Goal: Task Accomplishment & Management: Complete application form

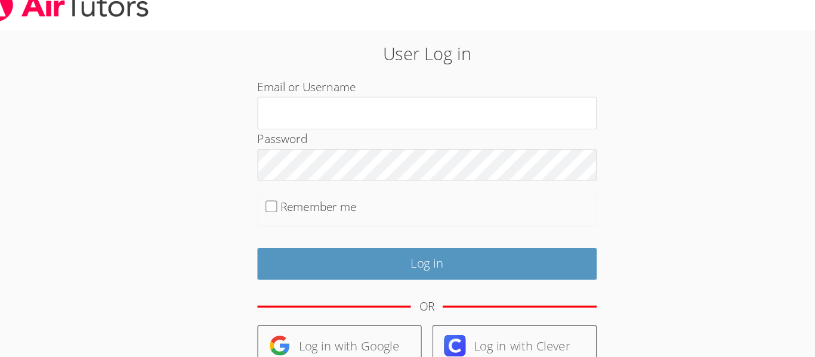
click at [311, 192] on label "Remember me" at bounding box center [312, 199] width 67 height 14
click at [276, 193] on input "Remember me" at bounding box center [270, 198] width 10 height 10
click at [326, 205] on label "Remember me" at bounding box center [312, 199] width 67 height 14
click at [276, 203] on input "Remember me" at bounding box center [270, 198] width 10 height 10
click at [326, 205] on label "Remember me" at bounding box center [312, 199] width 67 height 14
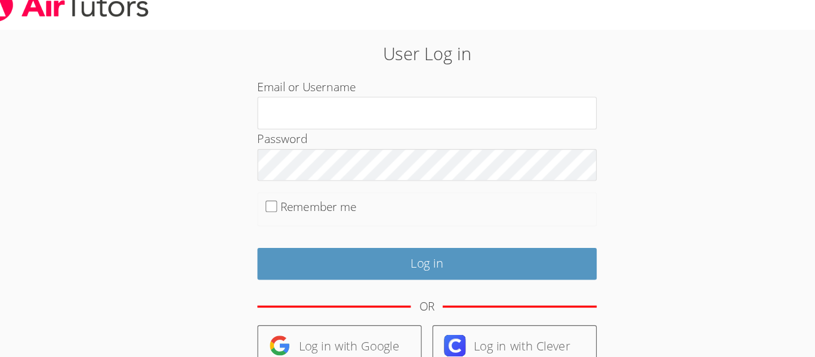
click at [276, 203] on input "Remember me" at bounding box center [270, 198] width 10 height 10
click at [326, 205] on label "Remember me" at bounding box center [312, 199] width 67 height 14
click at [276, 203] on input "Remember me" at bounding box center [270, 198] width 10 height 10
checkbox input "false"
click at [325, 219] on form "Email or Username Password Remember me Log in OR Log in with Google Log in with…" at bounding box center [407, 274] width 298 height 378
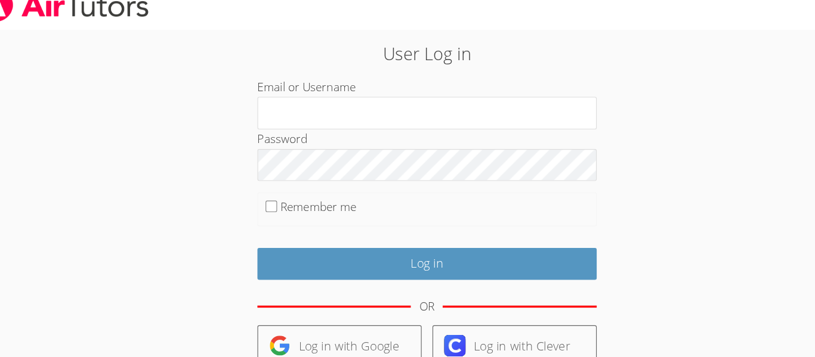
click at [325, 219] on form "Email or Username Password Remember me Log in OR Log in with Google Log in with…" at bounding box center [407, 274] width 298 height 378
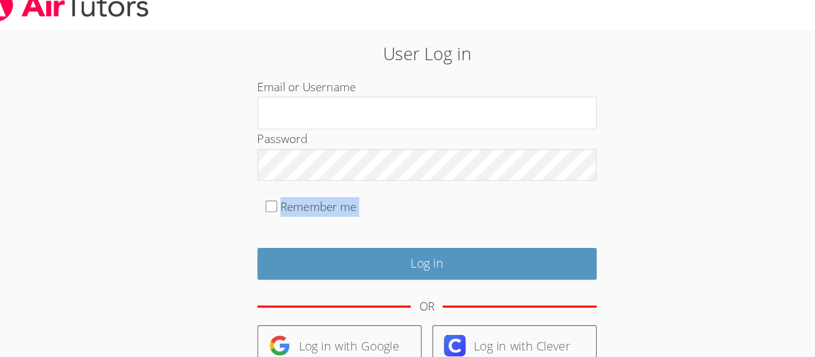
click at [325, 219] on form "Email or Username Password Remember me Log in OR Log in with Google Log in with…" at bounding box center [407, 274] width 298 height 378
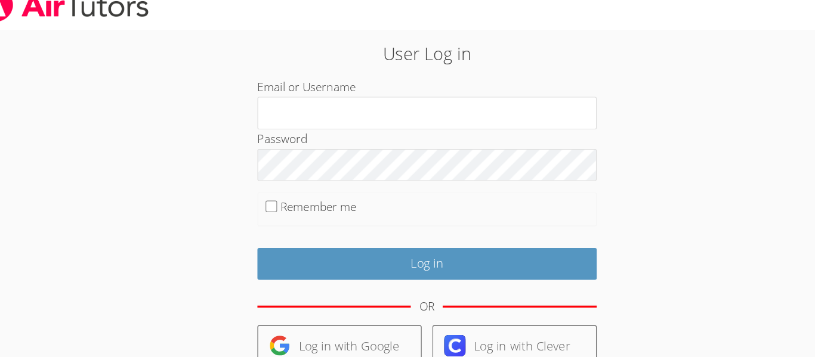
click at [325, 219] on form "Email or Username Password Remember me Log in OR Log in with Google Log in with…" at bounding box center [407, 274] width 298 height 378
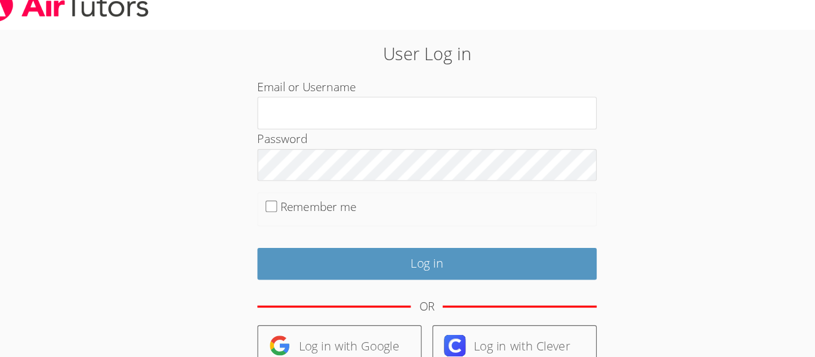
click at [325, 219] on form "Email or Username Password Remember me Log in OR Log in with Google Log in with…" at bounding box center [407, 274] width 298 height 378
